Goal: Task Accomplishment & Management: Manage account settings

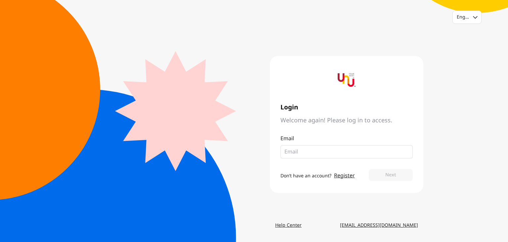
click at [435, 163] on div "English Login Welcome again! Please log in to access. Email Don’t have an accou…" at bounding box center [254, 121] width 508 height 242
click at [460, 19] on div "English" at bounding box center [463, 17] width 12 height 7
click at [463, 45] on div "Thai" at bounding box center [462, 45] width 10 height 7
